Goal: Register for event/course

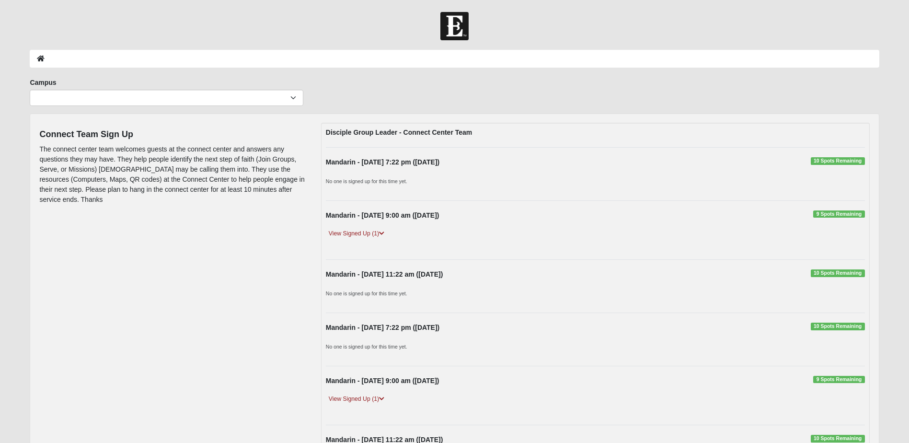
click at [422, 285] on div "Mandarin - Sunday 11:22 am (10/12/2025) 10 Spots Remaining No one is signed up …" at bounding box center [596, 286] width 554 height 34
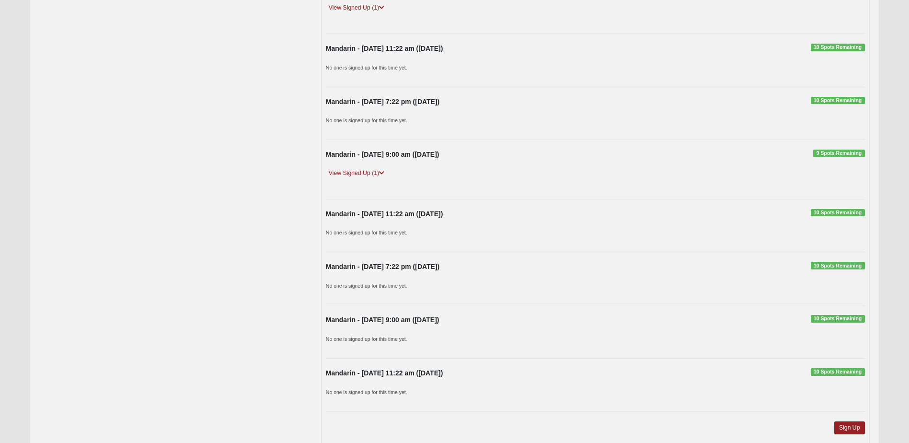
scroll to position [452, 0]
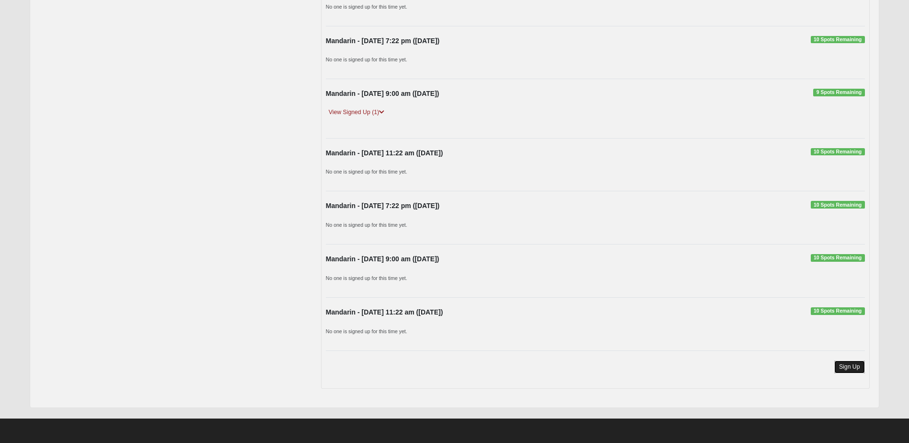
click at [849, 365] on link "Sign Up" at bounding box center [850, 366] width 31 height 13
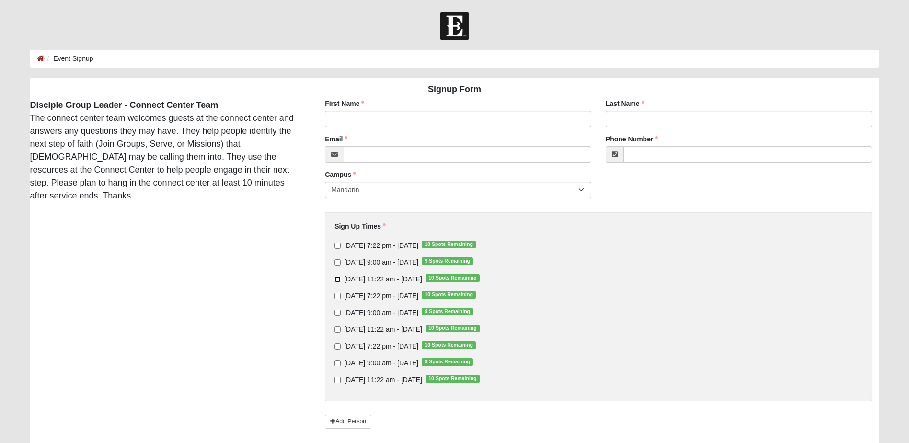
click at [337, 278] on input "[DATE] 11:22 am - [DATE] 10 Spots Remaining" at bounding box center [338, 279] width 6 height 6
checkbox input "true"
click at [337, 330] on input "[DATE] 11:22 am - [DATE] 10 Spots Remaining" at bounding box center [338, 329] width 6 height 6
checkbox input "true"
click at [337, 380] on input "[DATE] 11:22 am - [DATE] 10 Spots Remaining" at bounding box center [338, 380] width 6 height 6
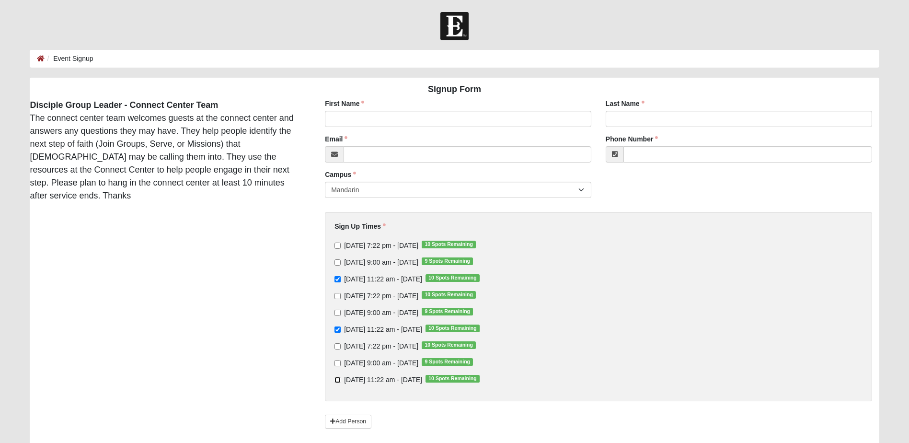
checkbox input "true"
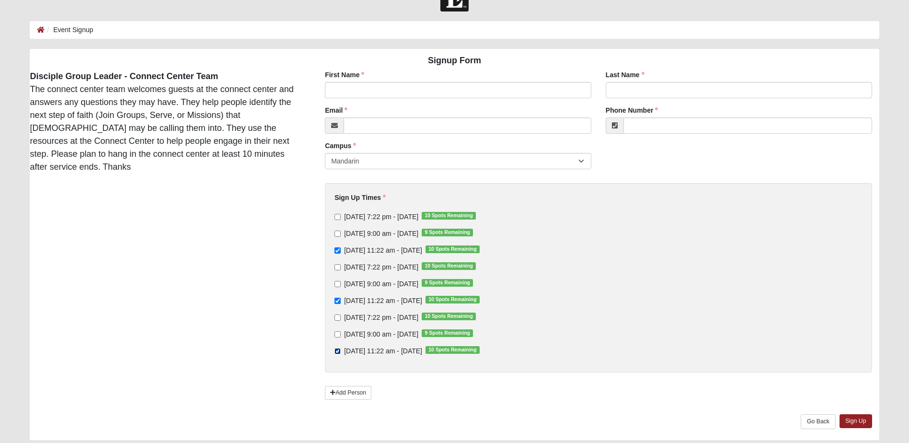
scroll to position [61, 0]
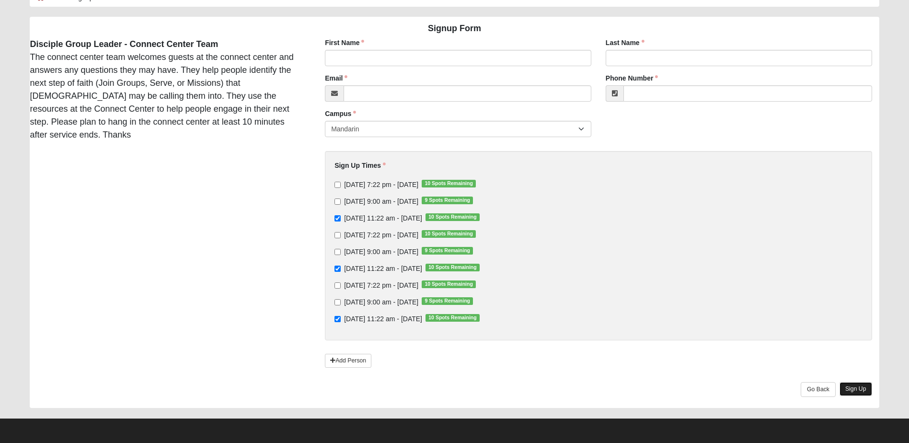
click at [857, 386] on link "Sign Up" at bounding box center [856, 389] width 33 height 14
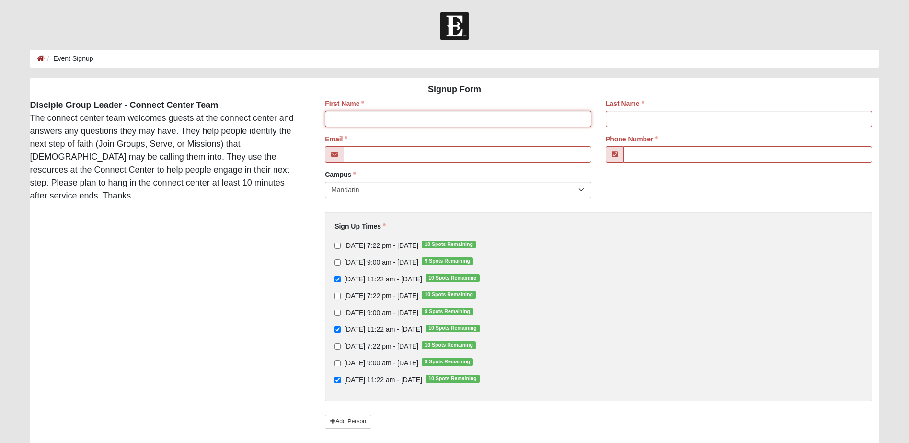
click at [343, 118] on input "First Name" at bounding box center [458, 119] width 267 height 16
type input "[PERSON_NAME]"
type input "[EMAIL_ADDRESS][DOMAIN_NAME]"
type input "[PHONE_NUMBER]"
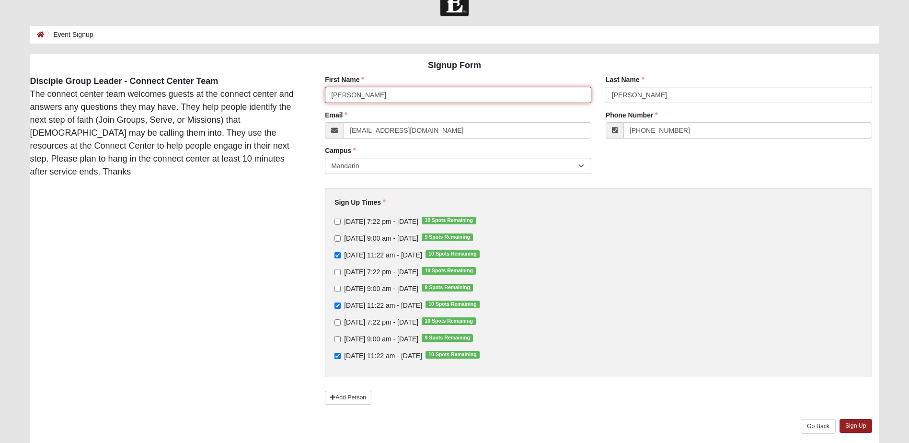
scroll to position [61, 0]
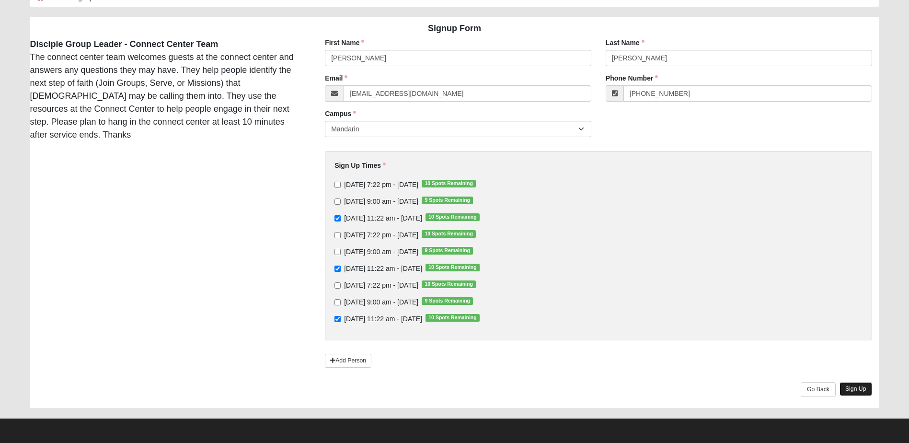
click at [854, 388] on link "Sign Up" at bounding box center [856, 389] width 33 height 14
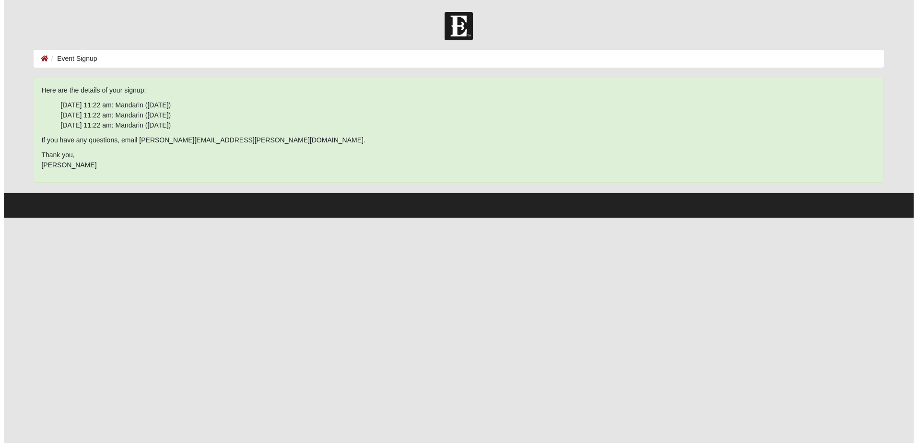
scroll to position [0, 0]
